Goal: Task Accomplishment & Management: Use online tool/utility

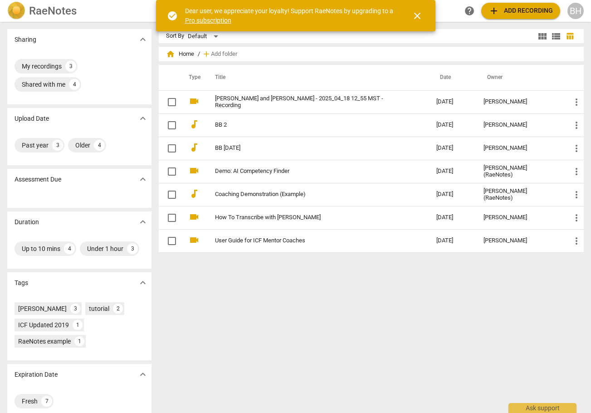
click at [386, 23] on button "close" at bounding box center [418, 16] width 22 height 22
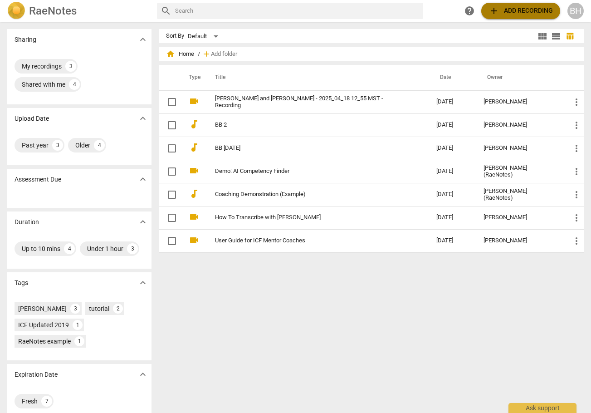
click at [386, 14] on span "add Add recording" at bounding box center [521, 10] width 64 height 11
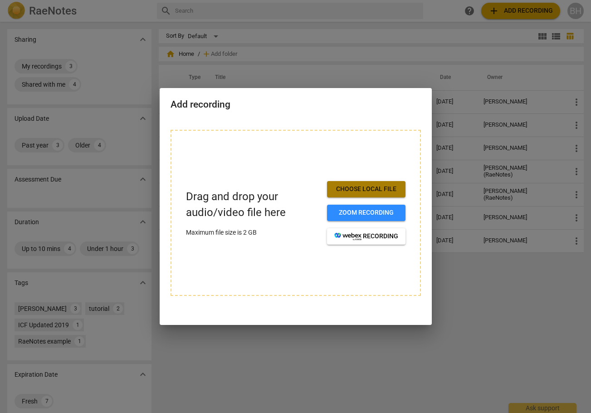
click at [372, 192] on span "Choose local file" at bounding box center [366, 189] width 64 height 9
click at [370, 192] on span "Choose local file" at bounding box center [366, 189] width 64 height 9
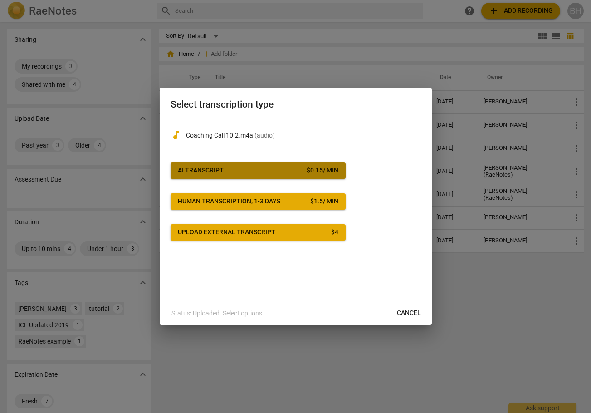
click at [257, 171] on span "AI Transcript $ 0.15 / min" at bounding box center [258, 170] width 161 height 9
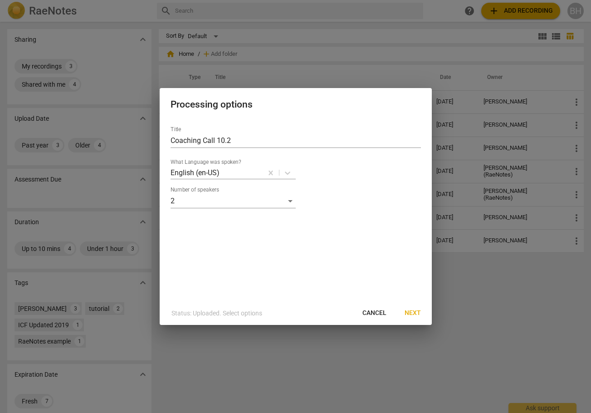
click at [386, 313] on span "Next" at bounding box center [413, 313] width 16 height 9
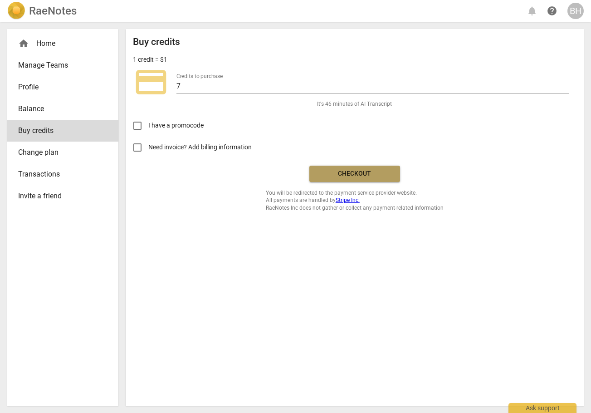
click at [368, 179] on button "Checkout" at bounding box center [354, 174] width 91 height 16
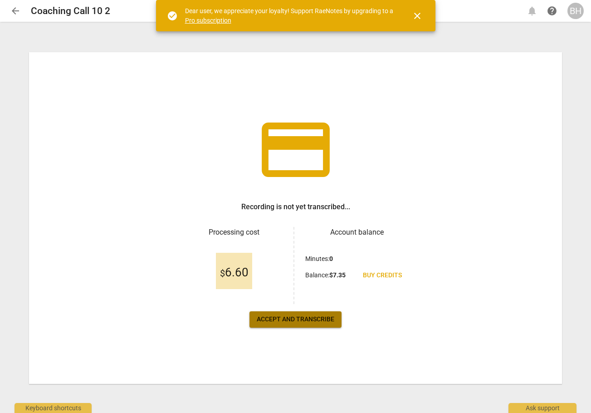
click at [288, 323] on span "Accept and transcribe" at bounding box center [296, 319] width 78 height 9
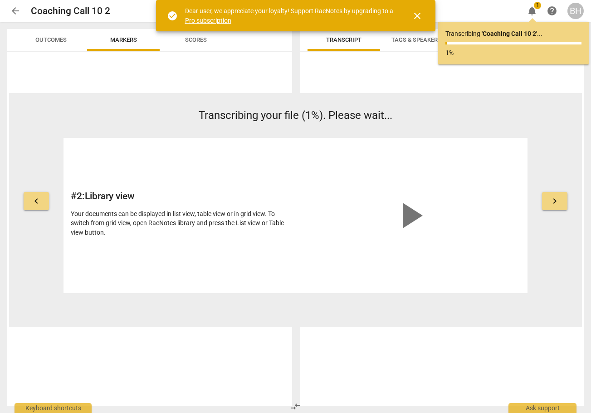
click at [415, 14] on span "close" at bounding box center [417, 15] width 11 height 11
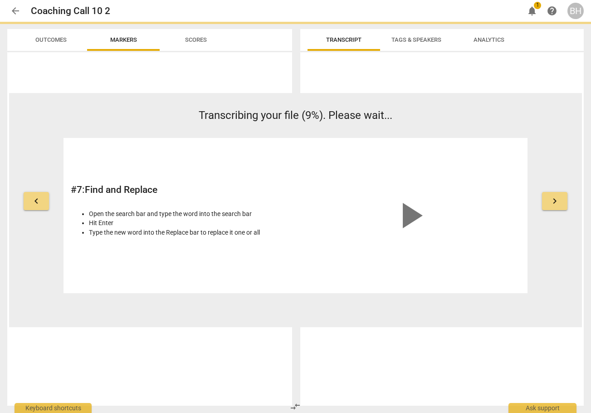
click at [18, 12] on span "arrow_back" at bounding box center [15, 10] width 11 height 11
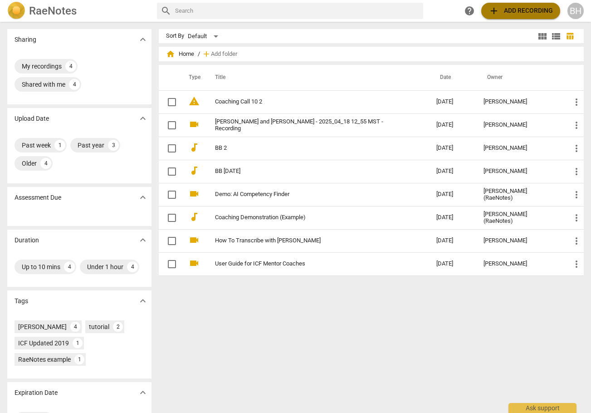
click at [514, 11] on span "add Add recording" at bounding box center [521, 10] width 64 height 11
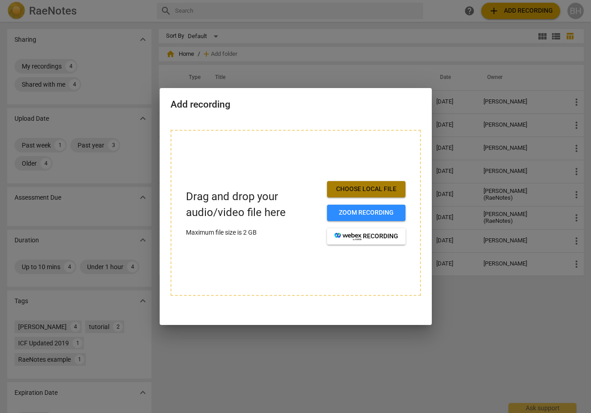
click at [366, 186] on span "Choose local file" at bounding box center [366, 189] width 64 height 9
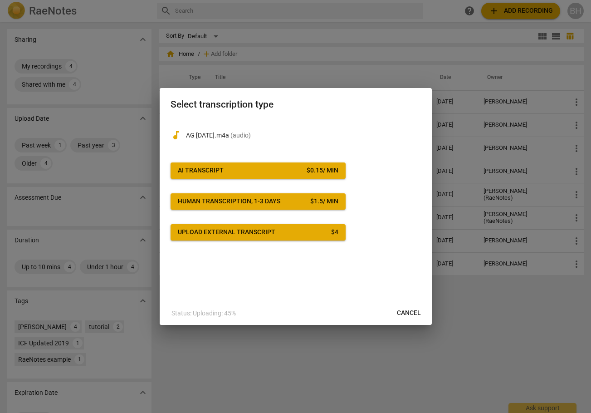
click at [266, 172] on span "AI Transcript $ 0.15 / min" at bounding box center [258, 170] width 161 height 9
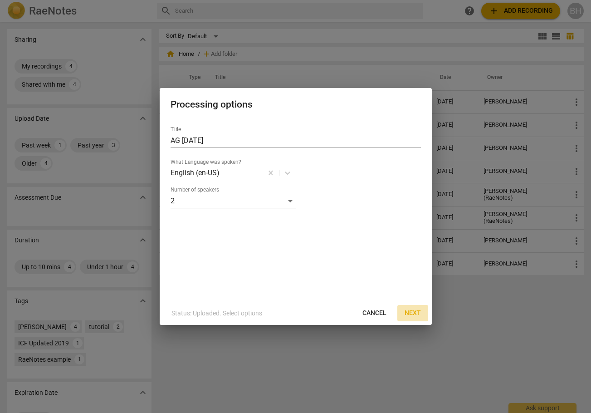
click at [412, 312] on span "Next" at bounding box center [413, 313] width 16 height 9
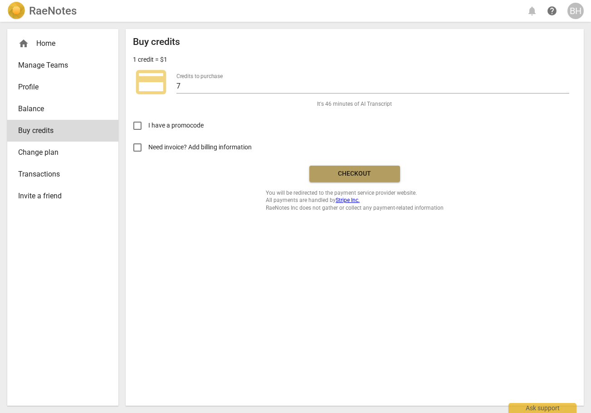
click at [349, 177] on span "Checkout" at bounding box center [355, 173] width 76 height 9
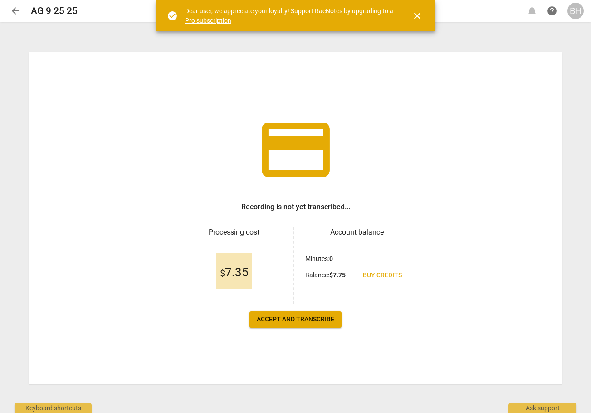
click at [16, 12] on span "arrow_back" at bounding box center [15, 10] width 11 height 11
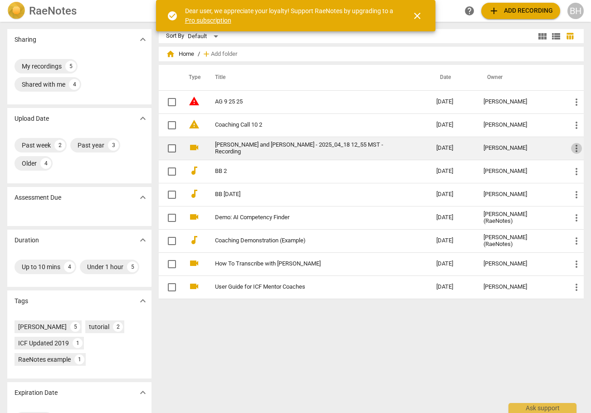
drag, startPoint x: 272, startPoint y: 151, endPoint x: 573, endPoint y: 149, distance: 300.3
click at [573, 149] on span "more_vert" at bounding box center [576, 148] width 11 height 11
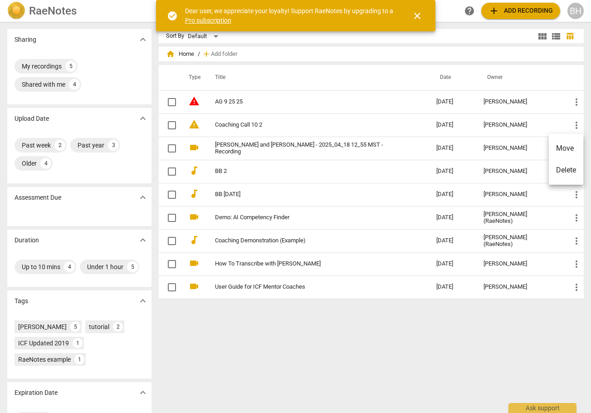
click at [423, 147] on div at bounding box center [295, 206] width 591 height 413
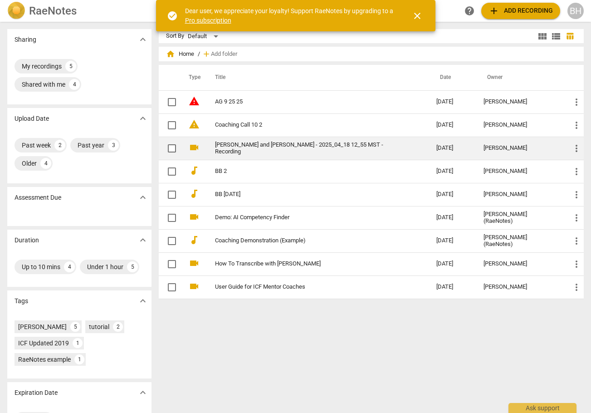
click at [265, 146] on link "[PERSON_NAME] and [PERSON_NAME] - 2025_04_18 12_55 MST - Recording" at bounding box center [309, 149] width 189 height 14
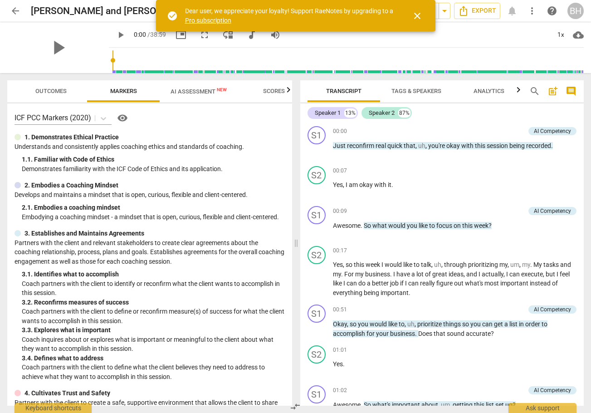
click at [418, 16] on span "close" at bounding box center [417, 15] width 11 height 11
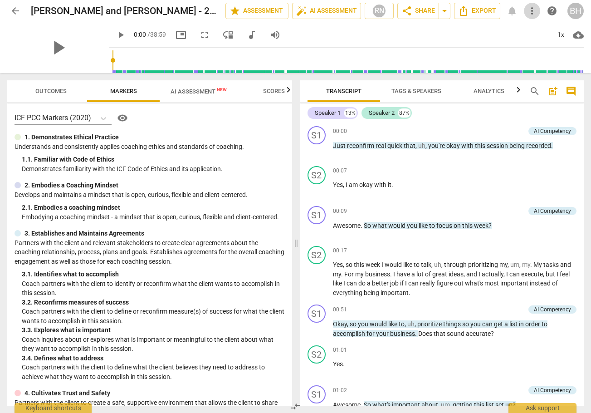
click at [531, 10] on span "more_vert" at bounding box center [532, 10] width 11 height 11
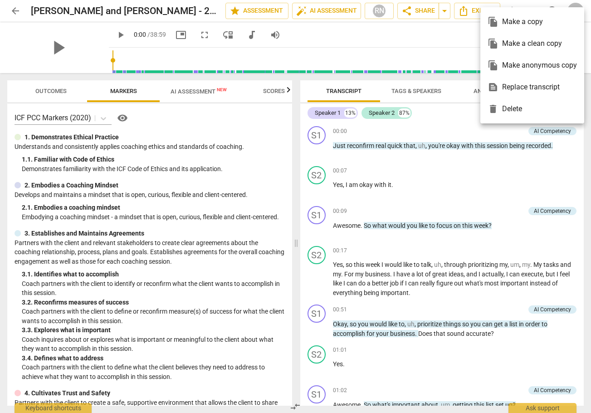
click at [12, 13] on div at bounding box center [295, 206] width 591 height 413
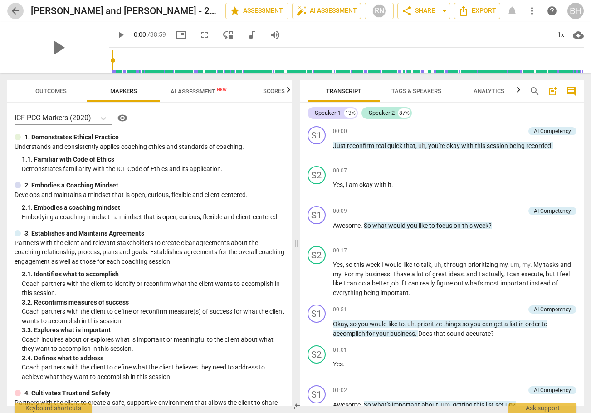
click at [22, 14] on span "arrow_back" at bounding box center [15, 10] width 16 height 11
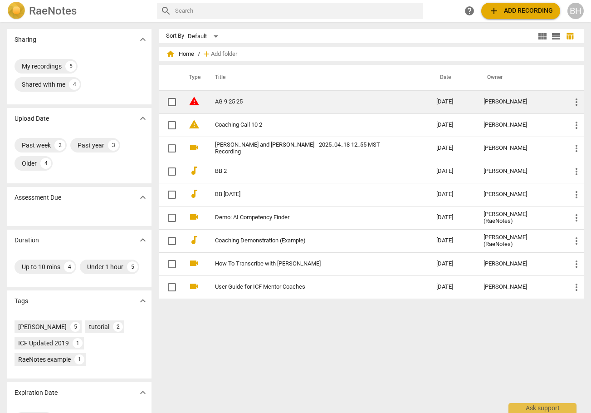
click at [230, 103] on link "AG 9 25 25" at bounding box center [309, 101] width 189 height 7
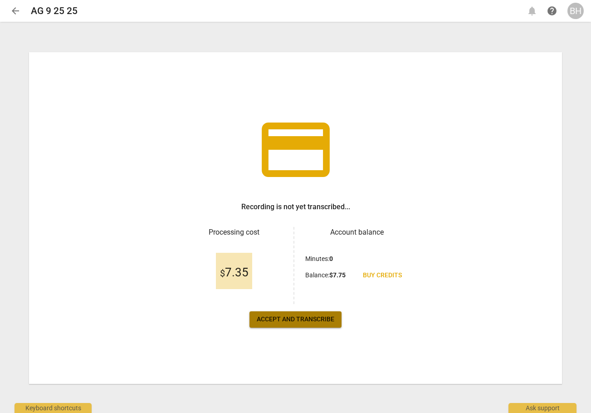
click at [313, 320] on span "Accept and transcribe" at bounding box center [296, 319] width 78 height 9
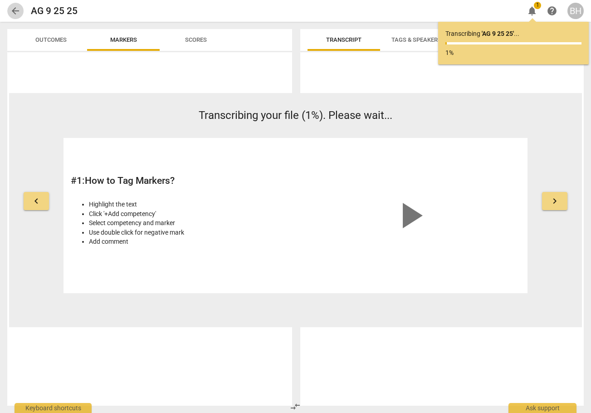
click at [15, 14] on span "arrow_back" at bounding box center [15, 10] width 11 height 11
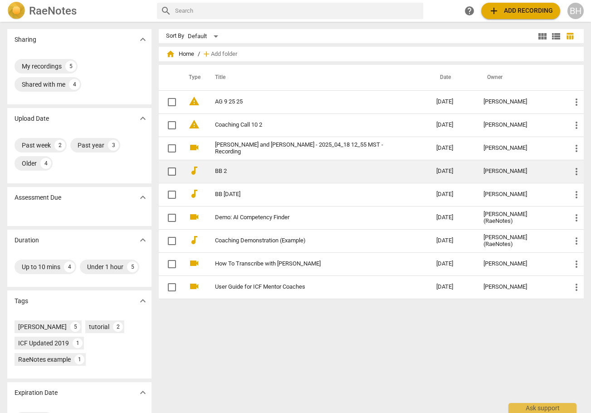
click at [237, 174] on link "BB 2" at bounding box center [309, 171] width 189 height 7
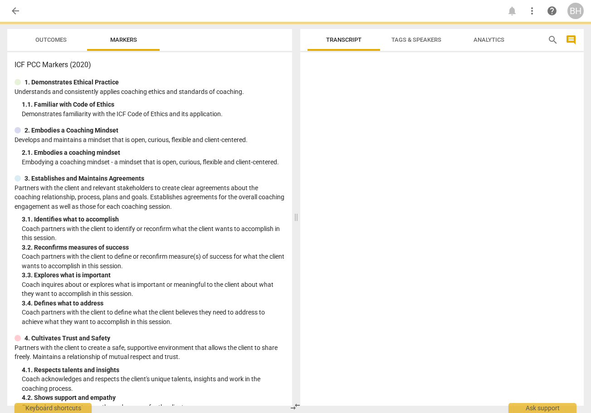
click at [237, 167] on p "Embodying a coaching mindset - a mindset that is open, curious, flexible and cl…" at bounding box center [153, 162] width 263 height 10
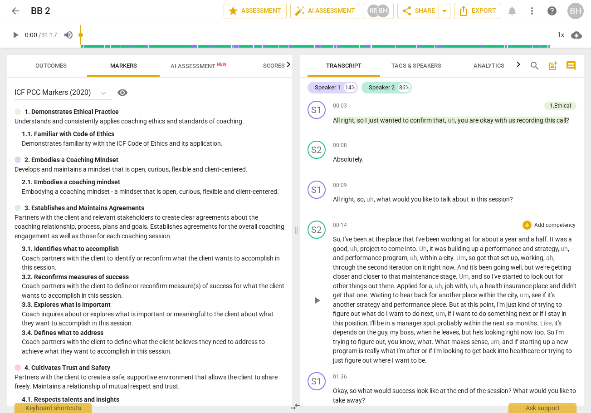
scroll to position [45, 0]
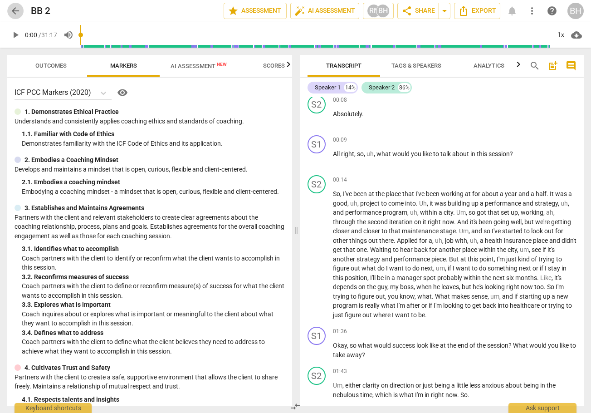
click at [18, 11] on span "arrow_back" at bounding box center [15, 10] width 11 height 11
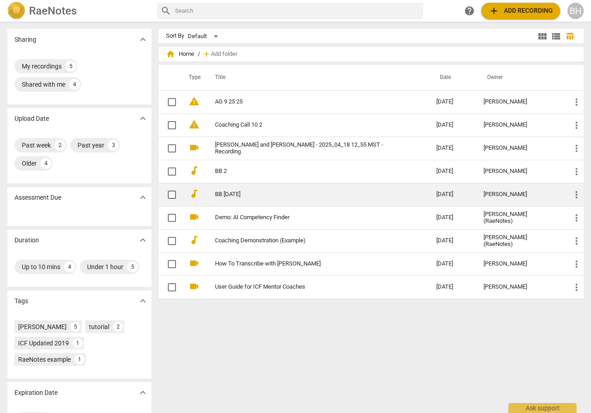
click at [231, 191] on link "BB [DATE]" at bounding box center [309, 194] width 189 height 7
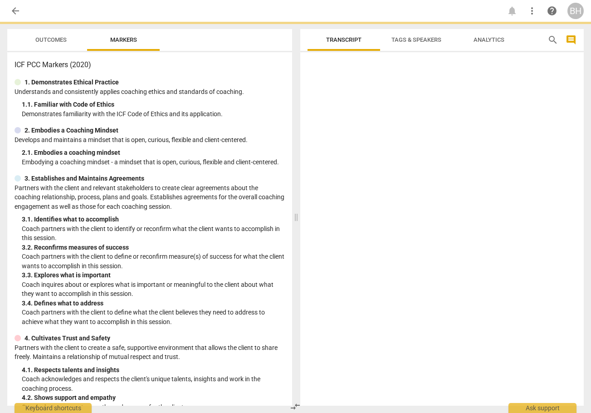
click at [231, 183] on div "3. Establishes and Maintains Agreements" at bounding box center [150, 179] width 270 height 10
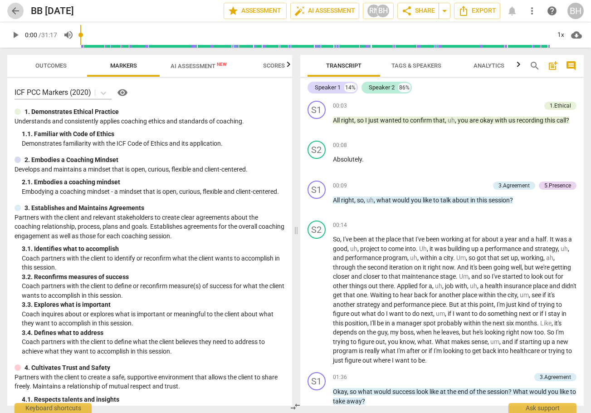
click at [15, 12] on span "arrow_back" at bounding box center [15, 10] width 11 height 11
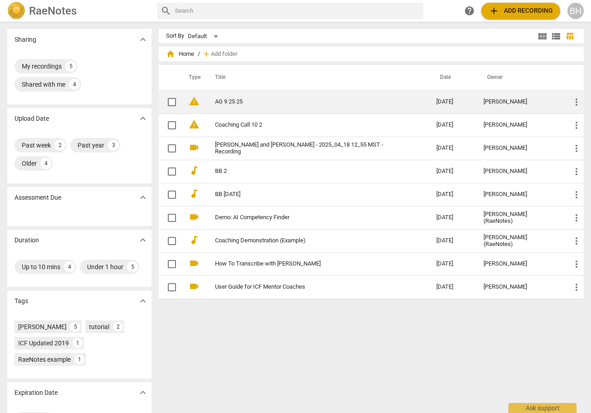
click at [229, 98] on link "AG 9 25 25" at bounding box center [309, 101] width 189 height 7
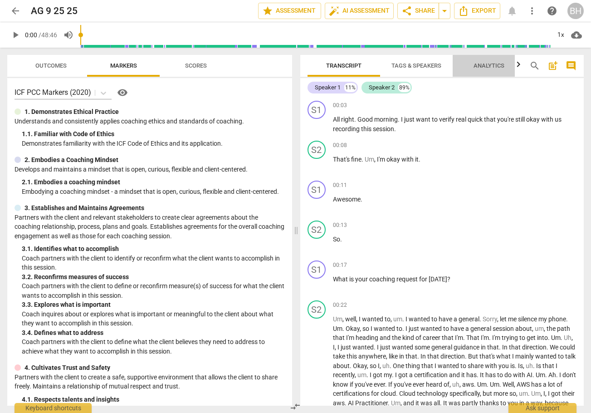
click at [499, 63] on span "Analytics" at bounding box center [489, 65] width 31 height 7
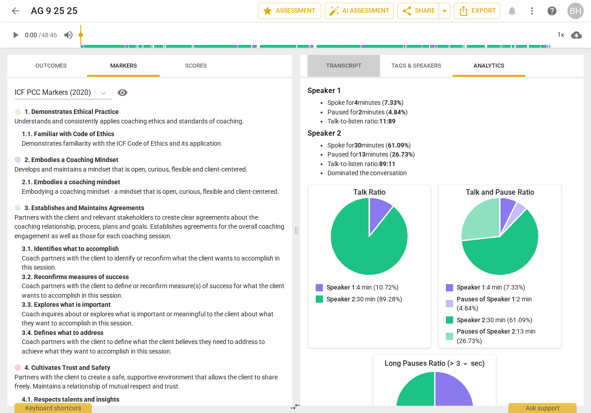
click at [346, 68] on span "Transcript" at bounding box center [343, 65] width 35 height 7
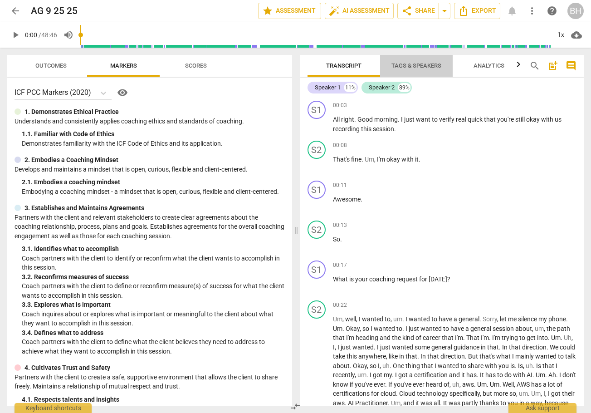
click at [430, 63] on span "Tags & Speakers" at bounding box center [417, 65] width 50 height 7
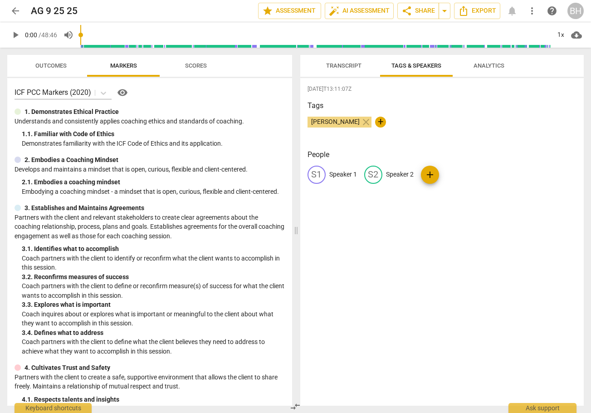
click at [340, 68] on span "Transcript" at bounding box center [343, 65] width 35 height 7
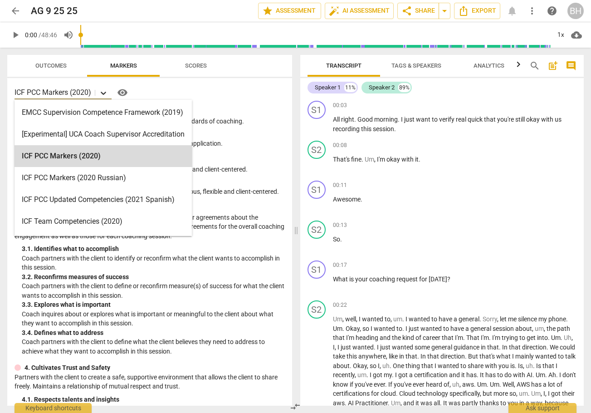
click at [105, 92] on icon at bounding box center [103, 92] width 9 height 9
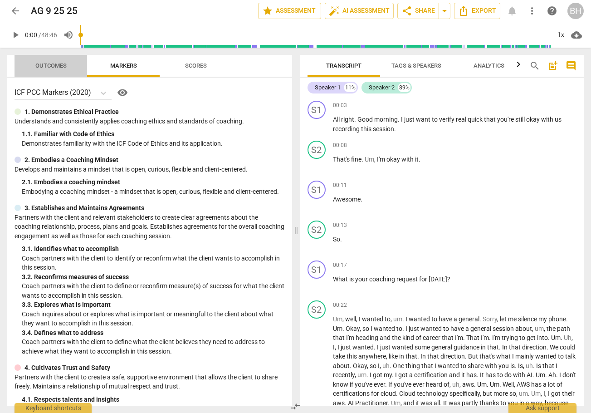
click at [50, 69] on span "Outcomes" at bounding box center [50, 65] width 31 height 7
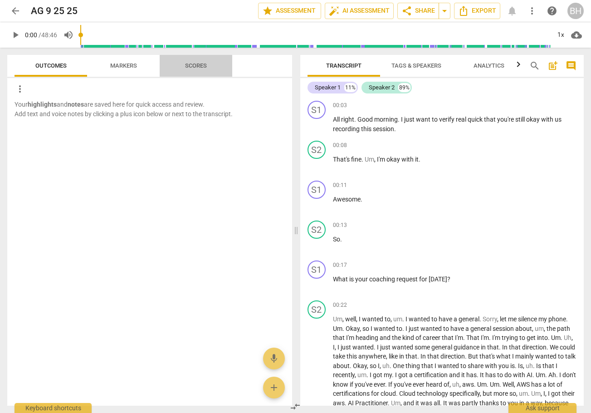
click at [196, 65] on span "Scores" at bounding box center [196, 65] width 22 height 7
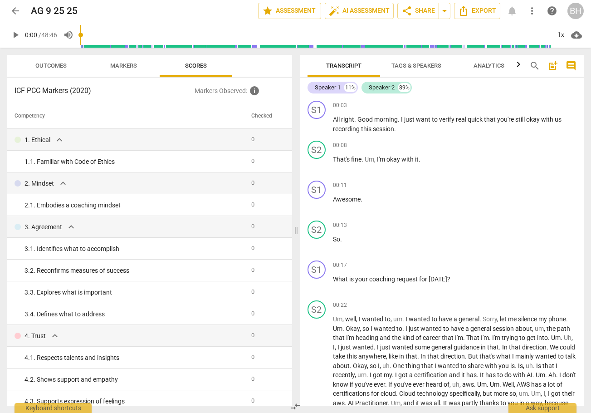
click at [58, 68] on span "Outcomes" at bounding box center [50, 65] width 31 height 7
